Goal: Information Seeking & Learning: Learn about a topic

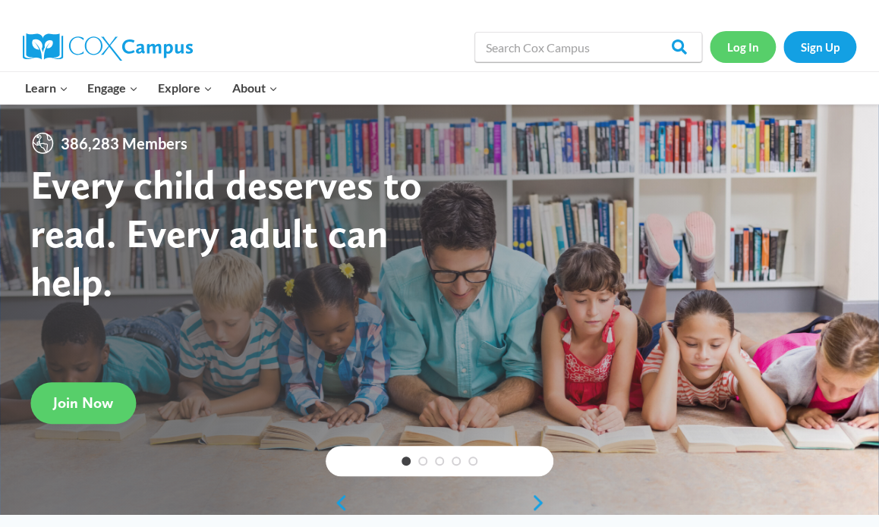
scroll to position [2, 0]
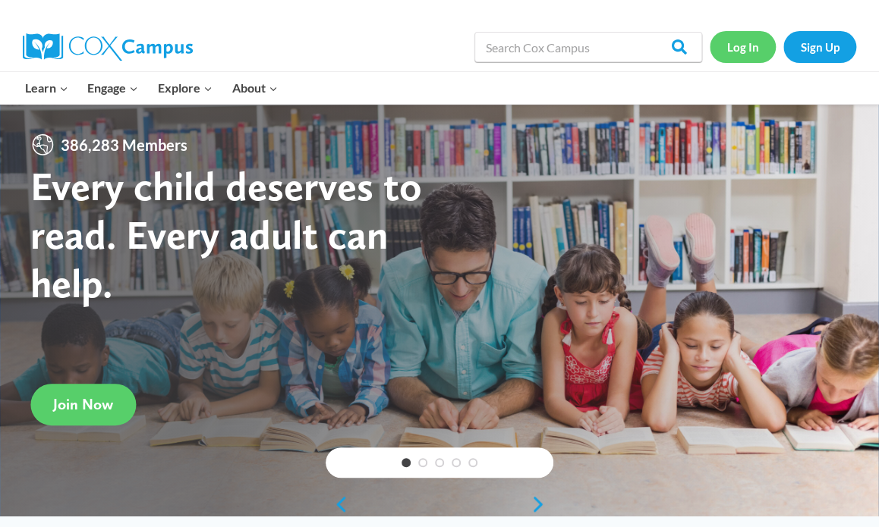
drag, startPoint x: 750, startPoint y: 46, endPoint x: 735, endPoint y: 53, distance: 16.6
click at [750, 47] on link "Log In" at bounding box center [742, 46] width 66 height 31
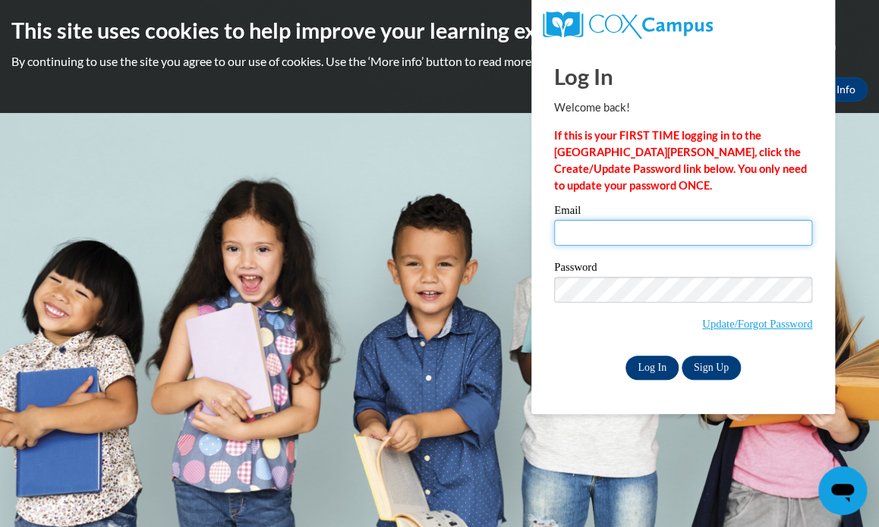
type input "tschmitz@sdb.k12.wi.us"
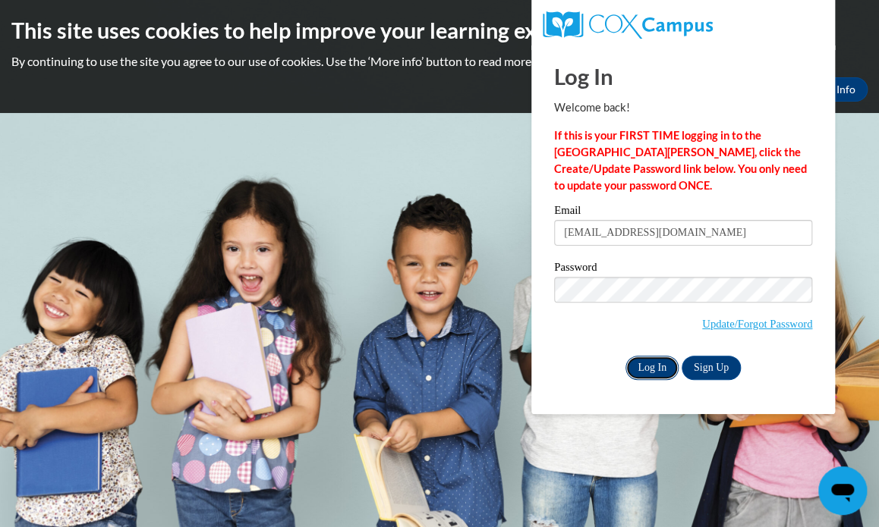
click at [649, 368] on input "Log In" at bounding box center [651, 368] width 53 height 24
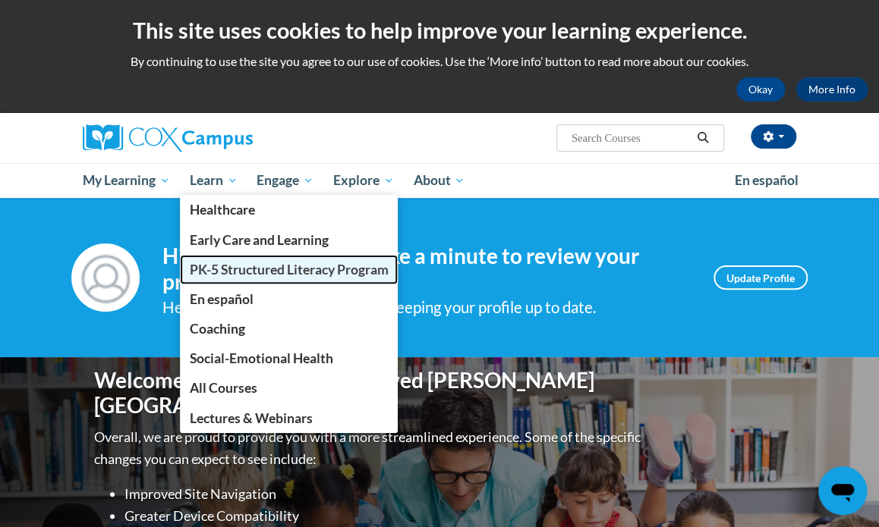
click at [219, 279] on link "PK-5 Structured Literacy Program" at bounding box center [289, 270] width 218 height 30
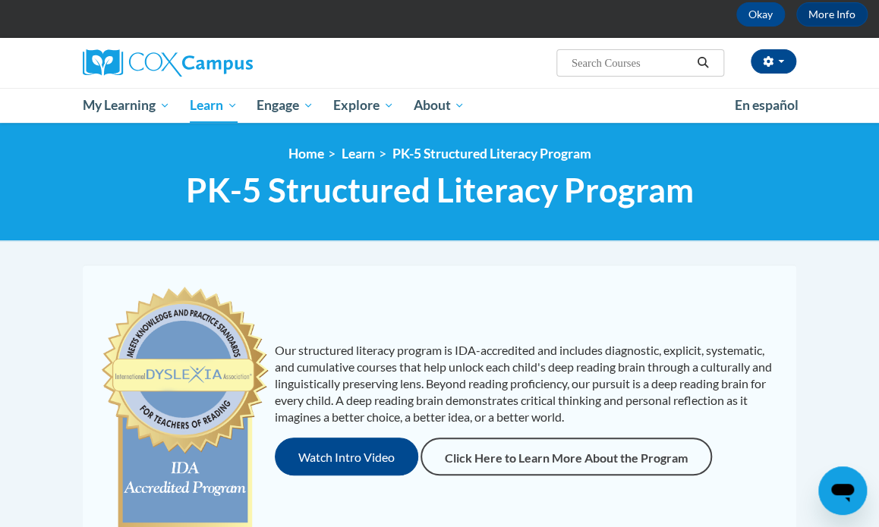
scroll to position [72, 0]
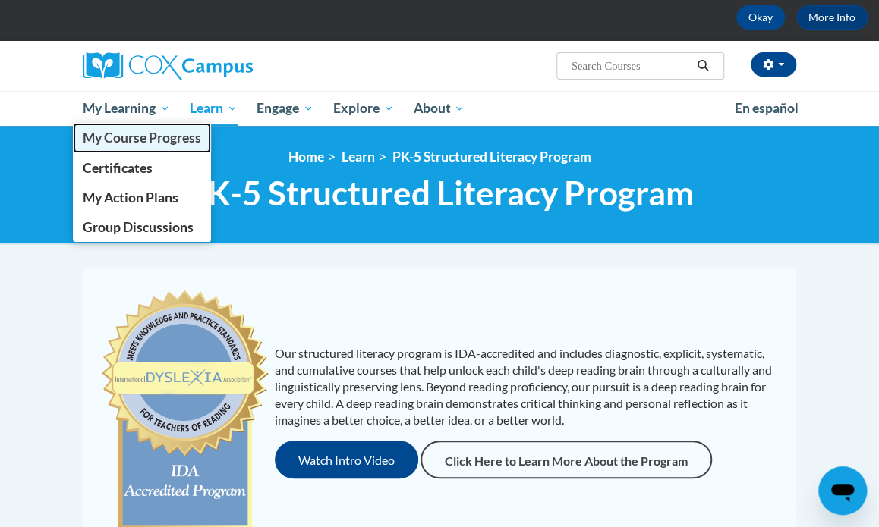
click at [140, 139] on span "My Course Progress" at bounding box center [142, 138] width 118 height 16
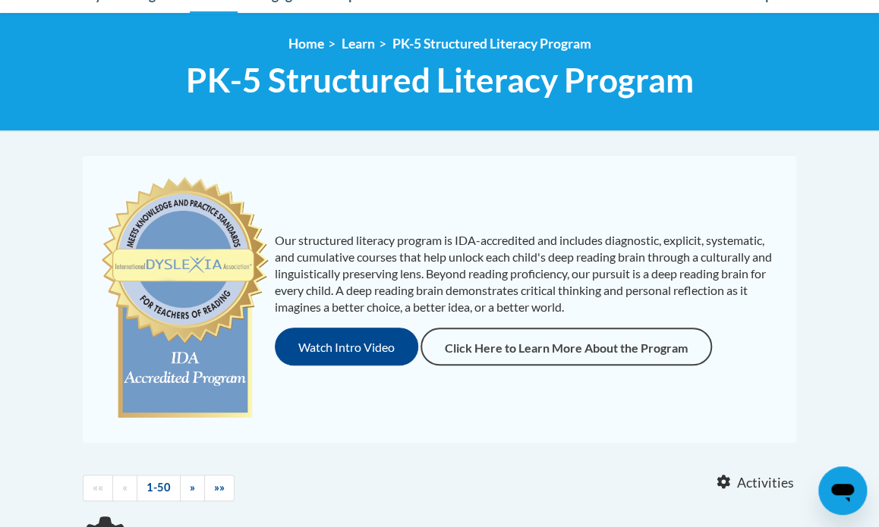
scroll to position [72, 0]
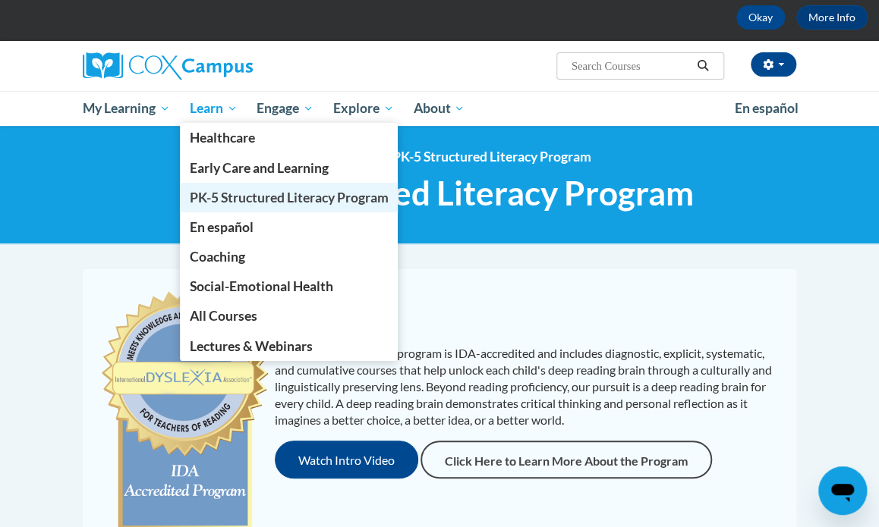
click at [248, 200] on span "PK-5 Structured Literacy Program" at bounding box center [289, 198] width 199 height 16
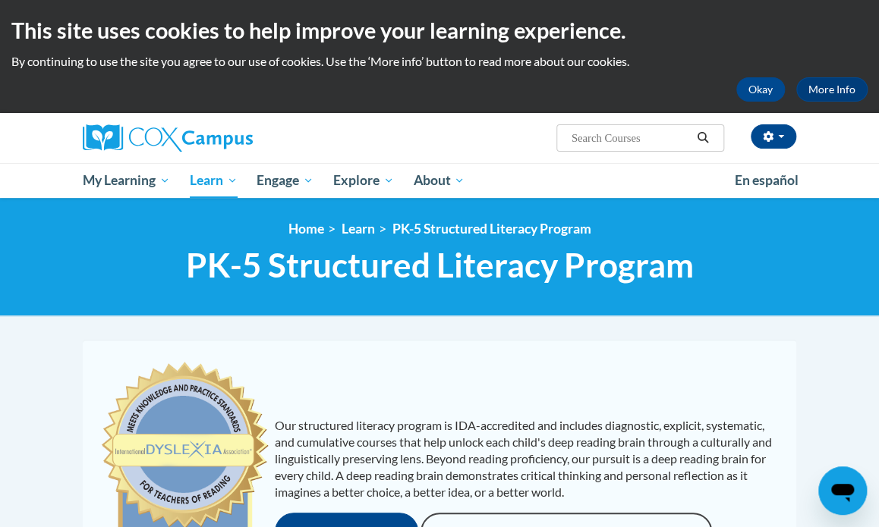
scroll to position [8, 0]
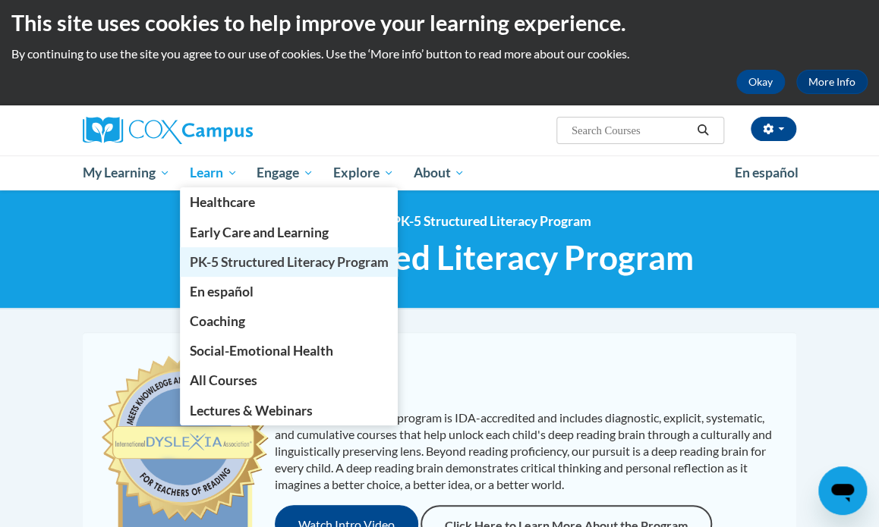
click at [248, 257] on span "PK-5 Structured Literacy Program" at bounding box center [289, 262] width 199 height 16
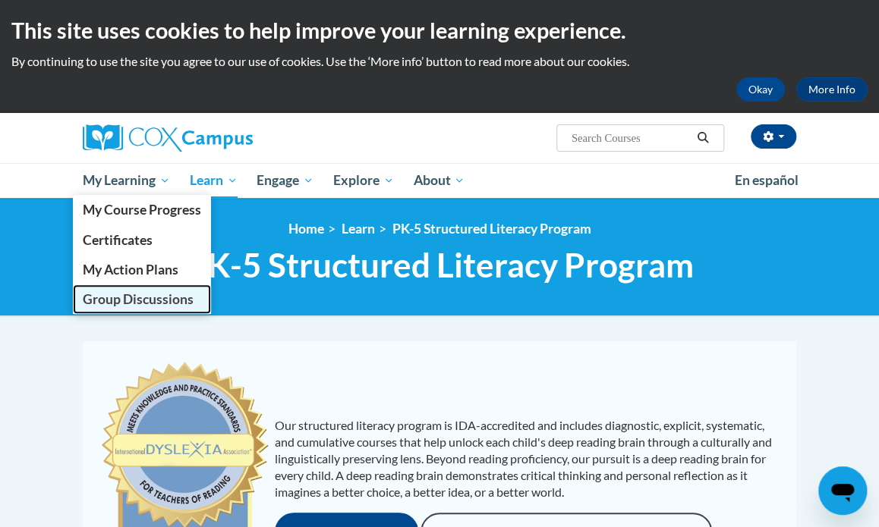
click at [146, 297] on span "Group Discussions" at bounding box center [138, 299] width 111 height 16
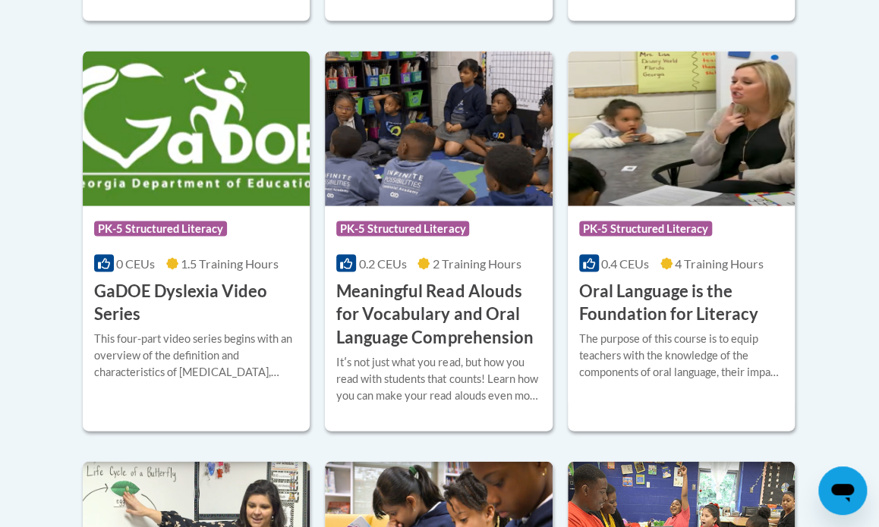
scroll to position [995, 0]
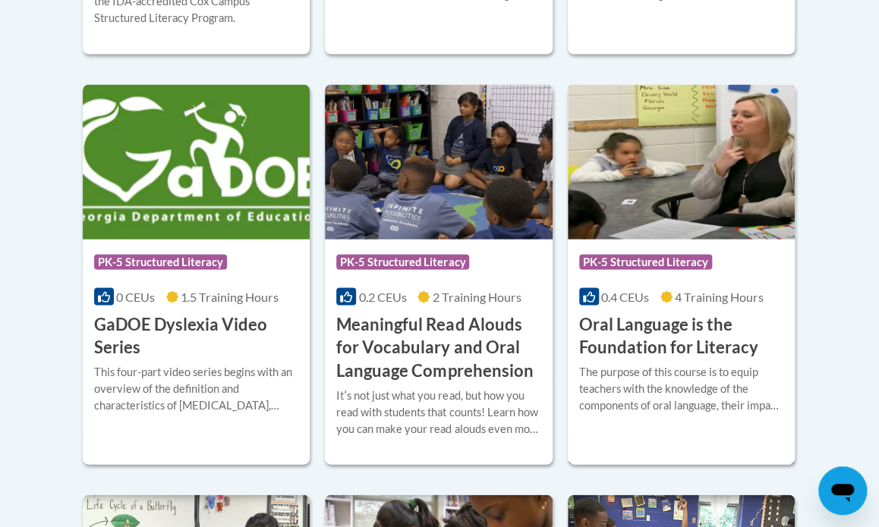
click at [693, 386] on div "The purpose of this course is to equip teachers with the knowledge of the compo…" at bounding box center [681, 388] width 204 height 50
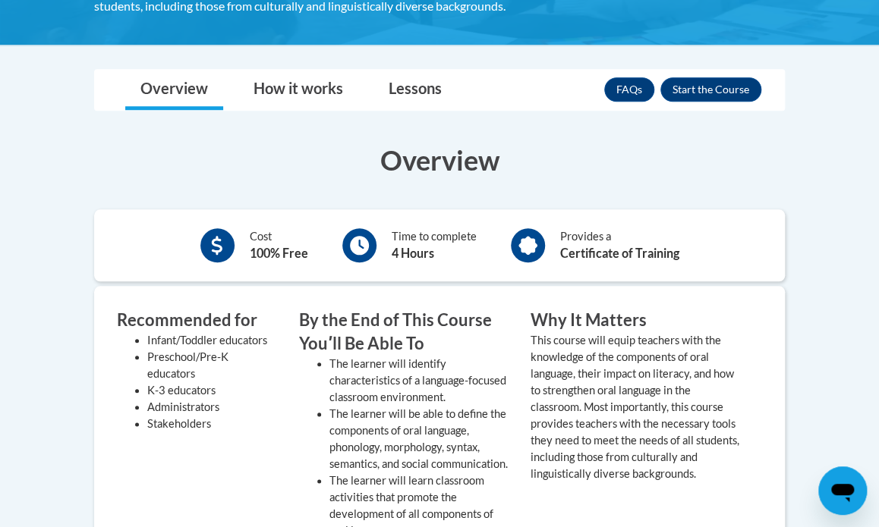
scroll to position [413, 0]
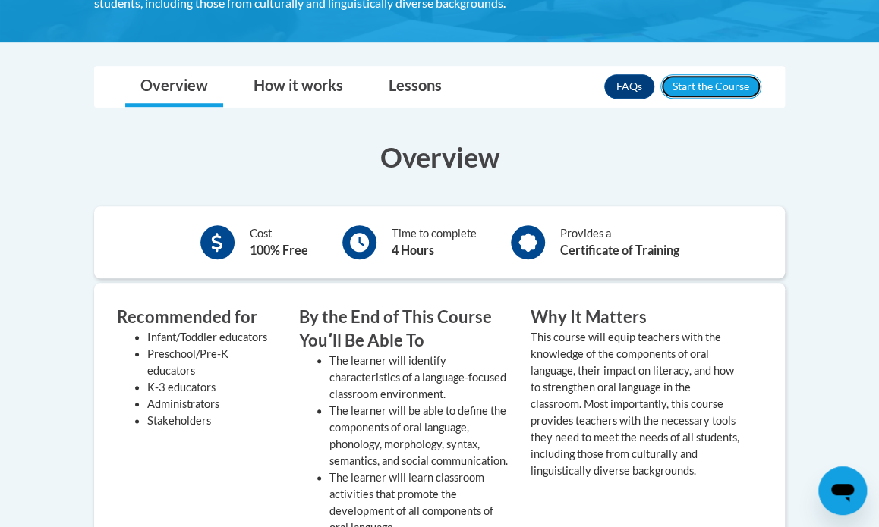
drag, startPoint x: 706, startPoint y: 86, endPoint x: 699, endPoint y: 193, distance: 107.2
click at [706, 86] on button "Enroll" at bounding box center [710, 86] width 101 height 24
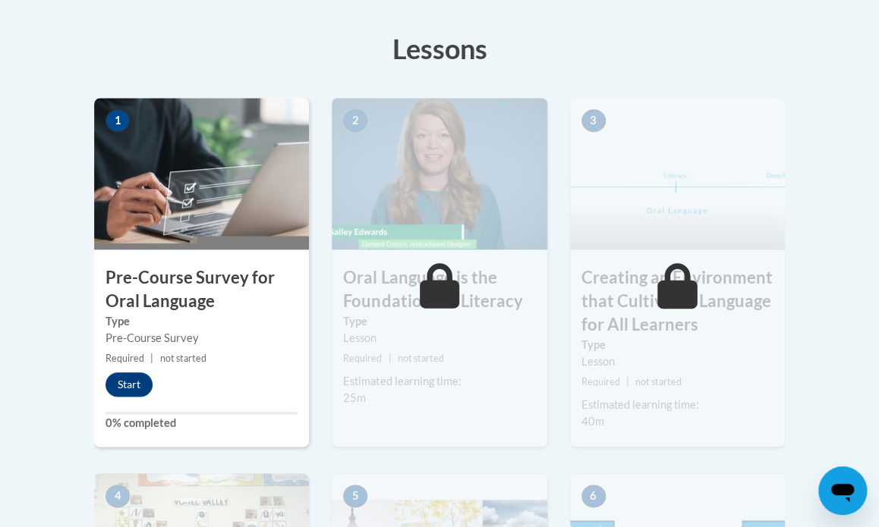
scroll to position [456, 0]
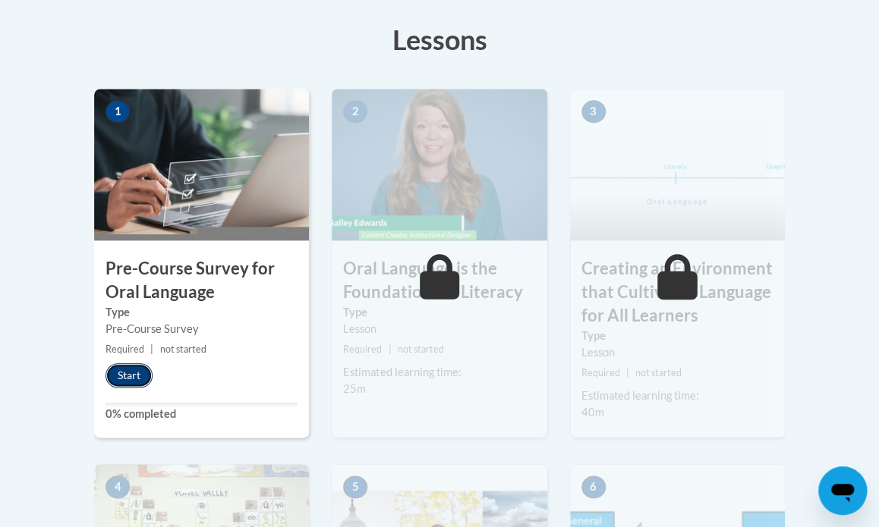
click at [130, 382] on button "Start" at bounding box center [128, 375] width 47 height 24
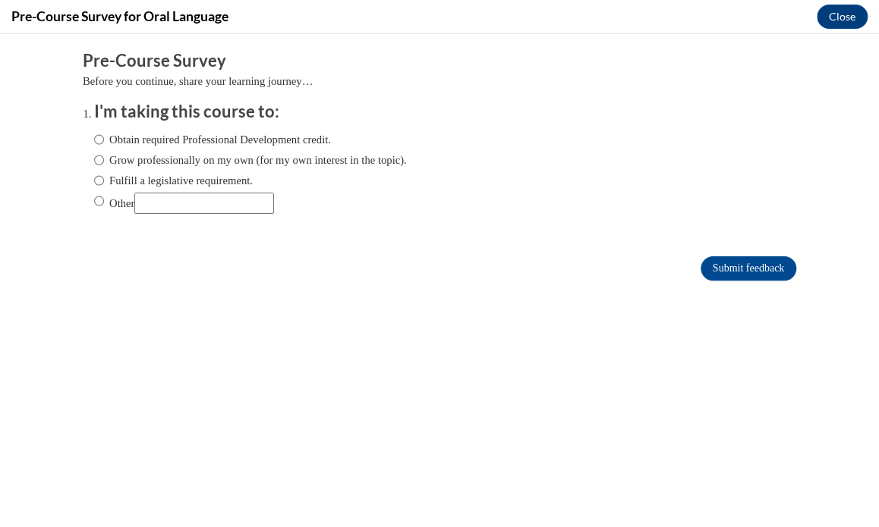
scroll to position [0, 0]
click at [96, 142] on input "Obtain required Professional Development credit." at bounding box center [99, 139] width 10 height 17
radio input "true"
click at [714, 268] on input "Submit feedback" at bounding box center [748, 268] width 96 height 24
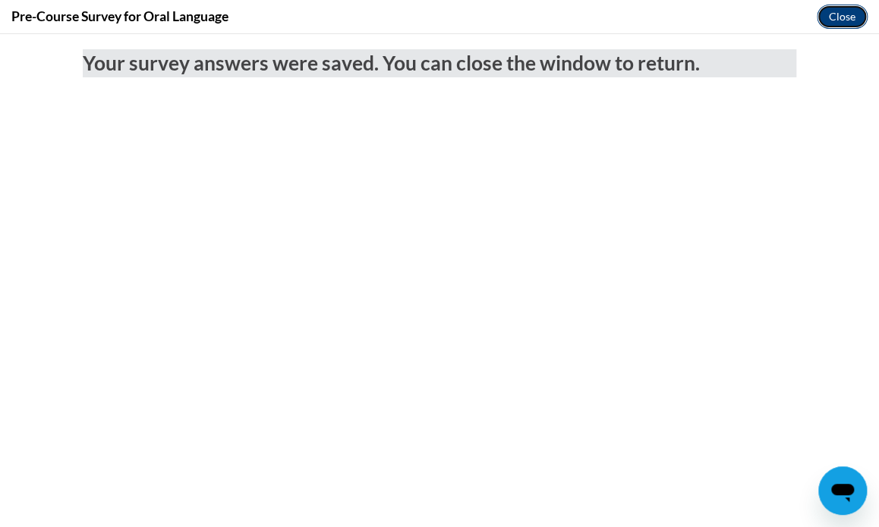
click at [838, 20] on button "Close" at bounding box center [841, 17] width 51 height 24
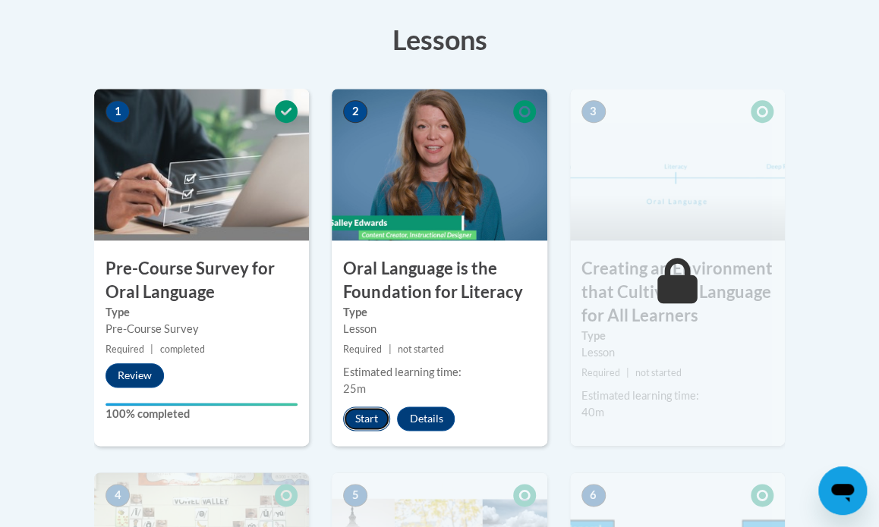
click at [379, 417] on button "Start" at bounding box center [366, 419] width 47 height 24
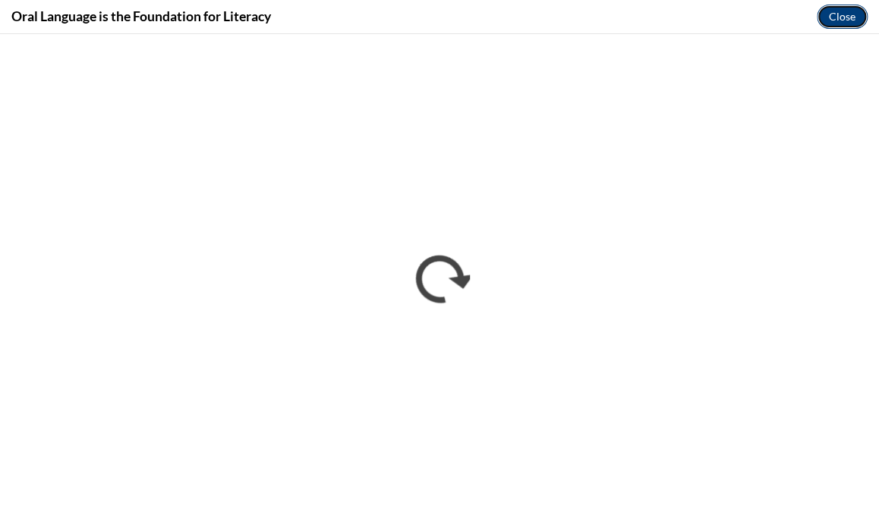
click at [840, 20] on button "Close" at bounding box center [841, 17] width 51 height 24
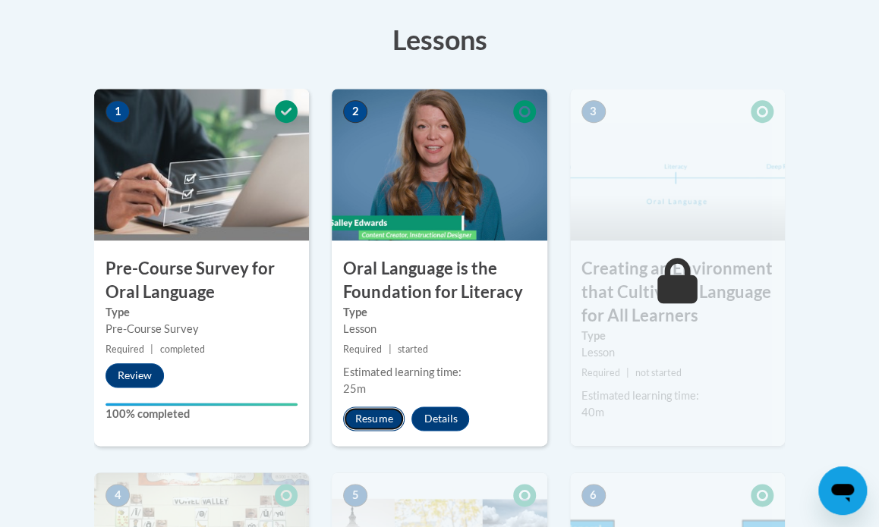
click at [379, 421] on button "Resume" at bounding box center [373, 419] width 61 height 24
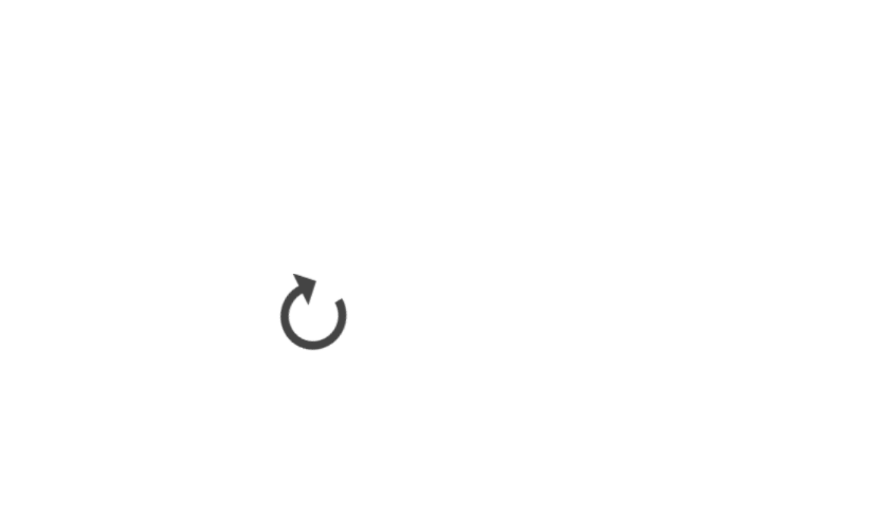
scroll to position [454, 0]
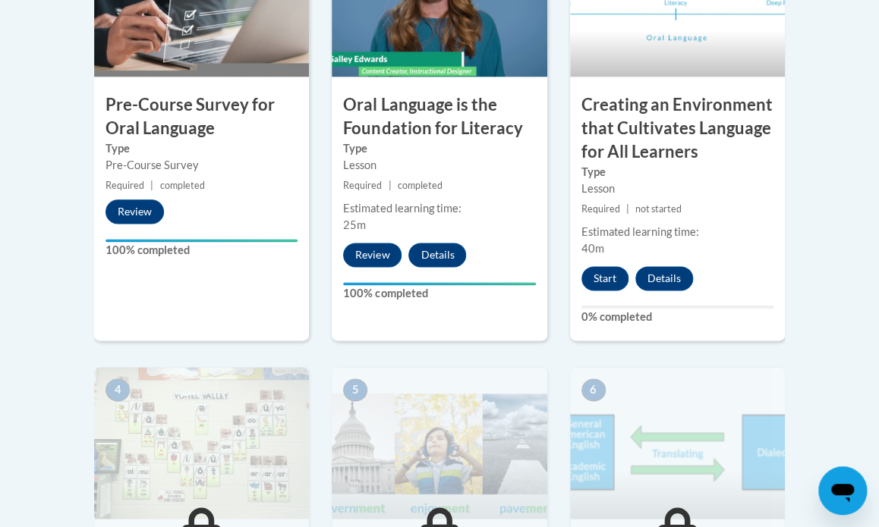
scroll to position [623, 0]
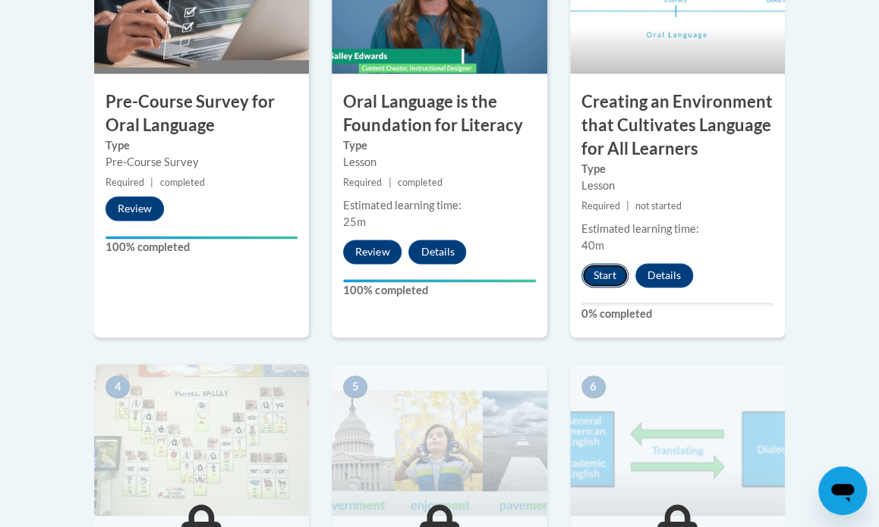
click at [606, 273] on button "Start" at bounding box center [604, 275] width 47 height 24
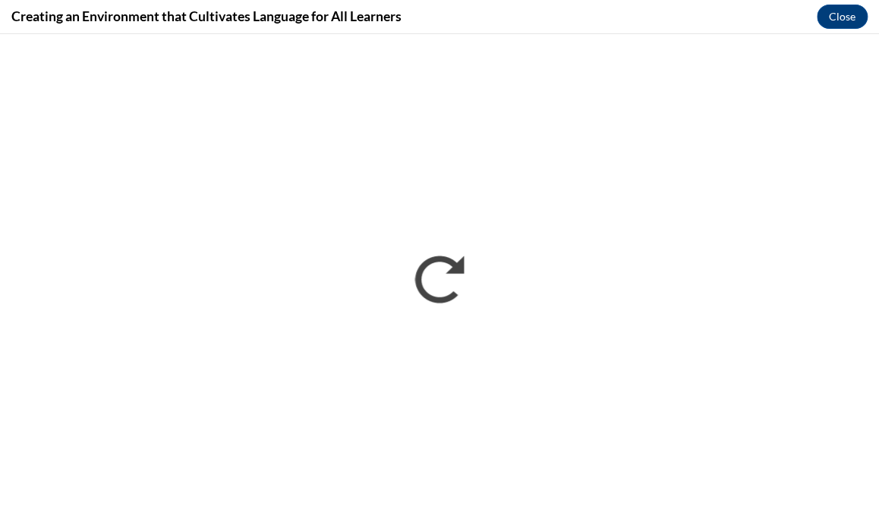
scroll to position [0, 0]
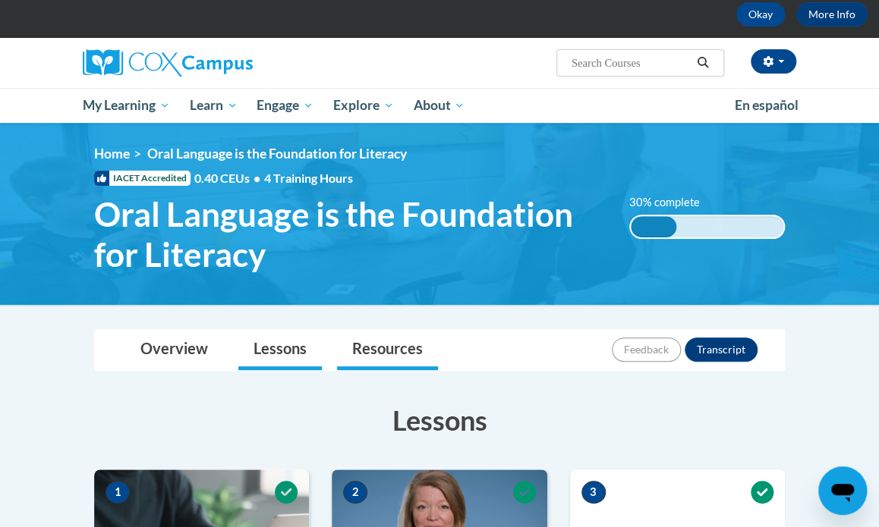
scroll to position [73, 0]
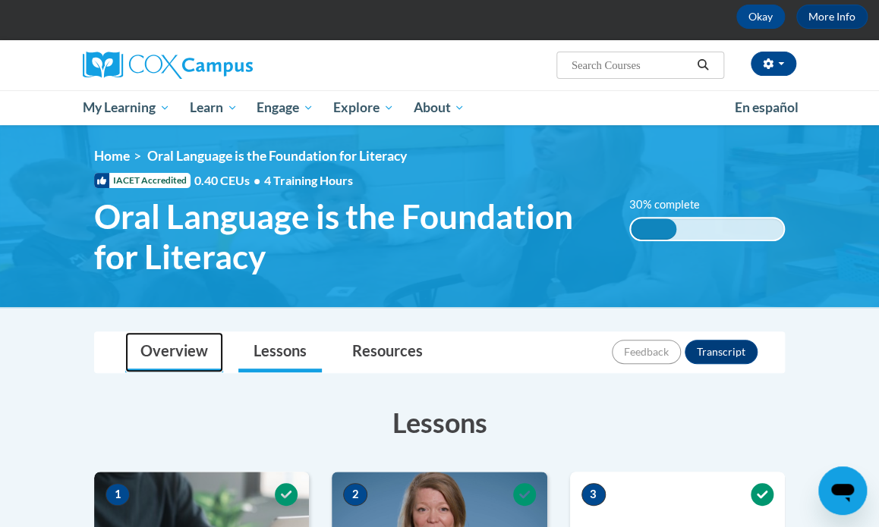
click at [175, 344] on link "Overview" at bounding box center [174, 352] width 98 height 40
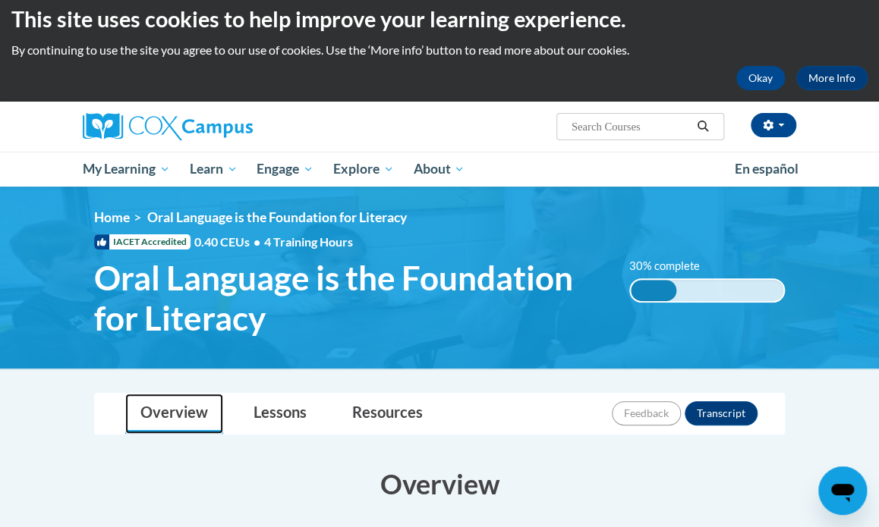
scroll to position [0, 0]
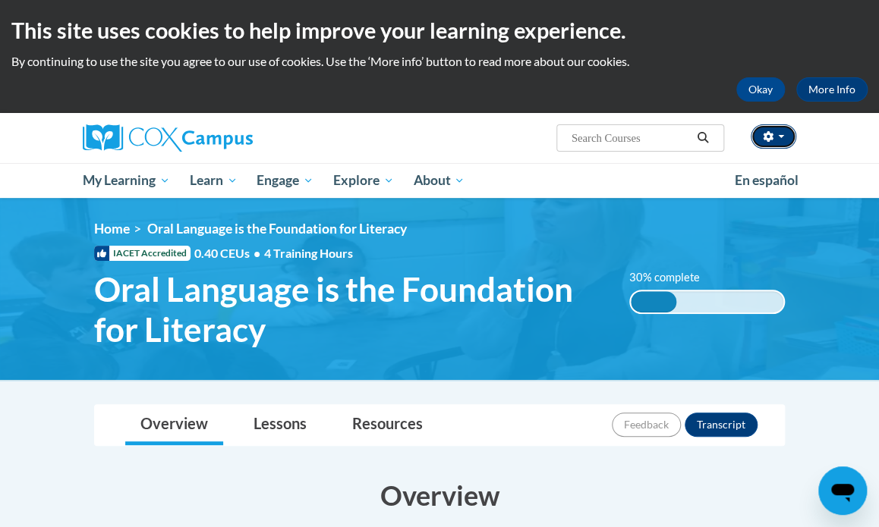
click at [784, 137] on button "button" at bounding box center [773, 136] width 46 height 24
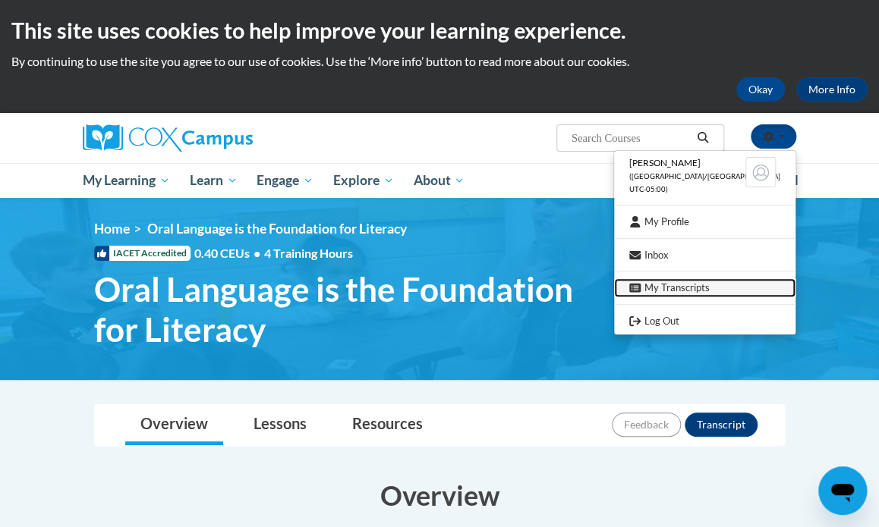
click at [703, 285] on link "My Transcripts" at bounding box center [704, 287] width 181 height 19
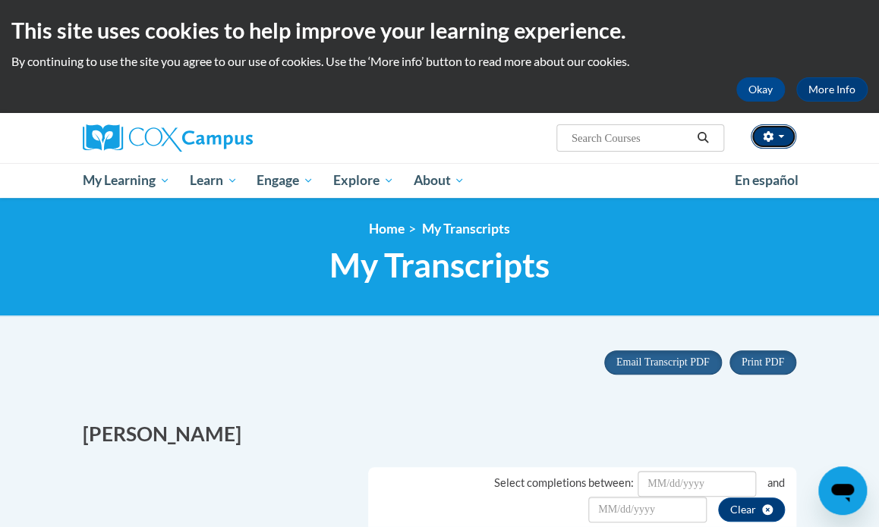
click at [783, 137] on button "button" at bounding box center [773, 136] width 46 height 24
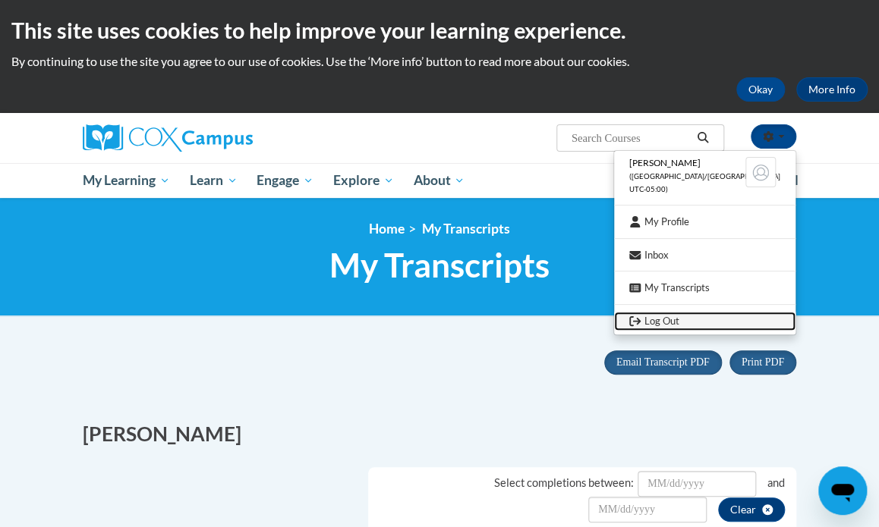
click at [677, 322] on link "Log Out" at bounding box center [704, 321] width 181 height 19
